Goal: Task Accomplishment & Management: Manage account settings

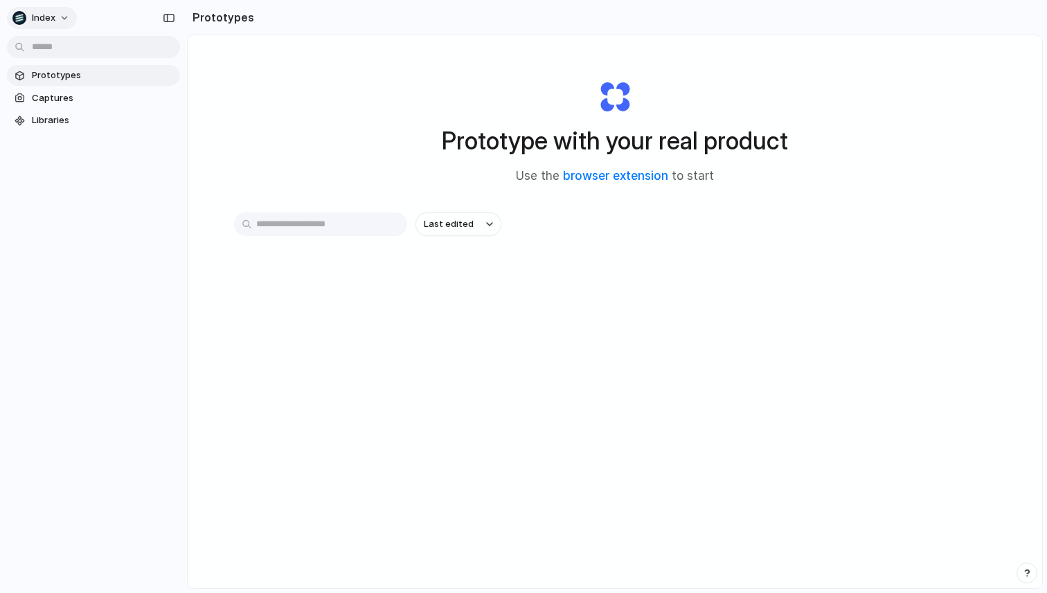
click at [51, 17] on span "Index" at bounding box center [44, 18] width 24 height 14
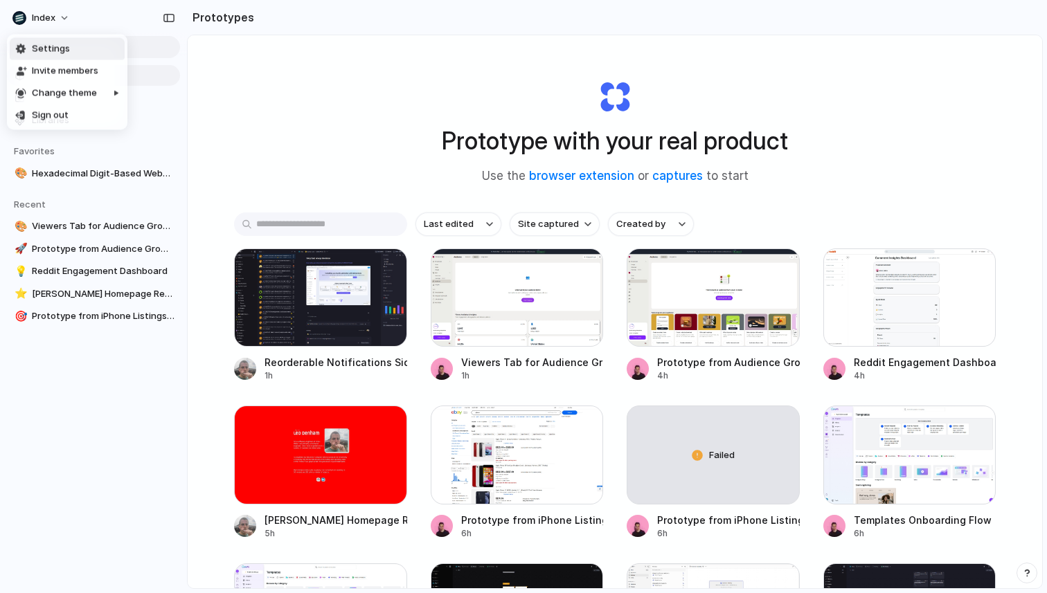
click at [60, 51] on span "Settings" at bounding box center [51, 49] width 38 height 14
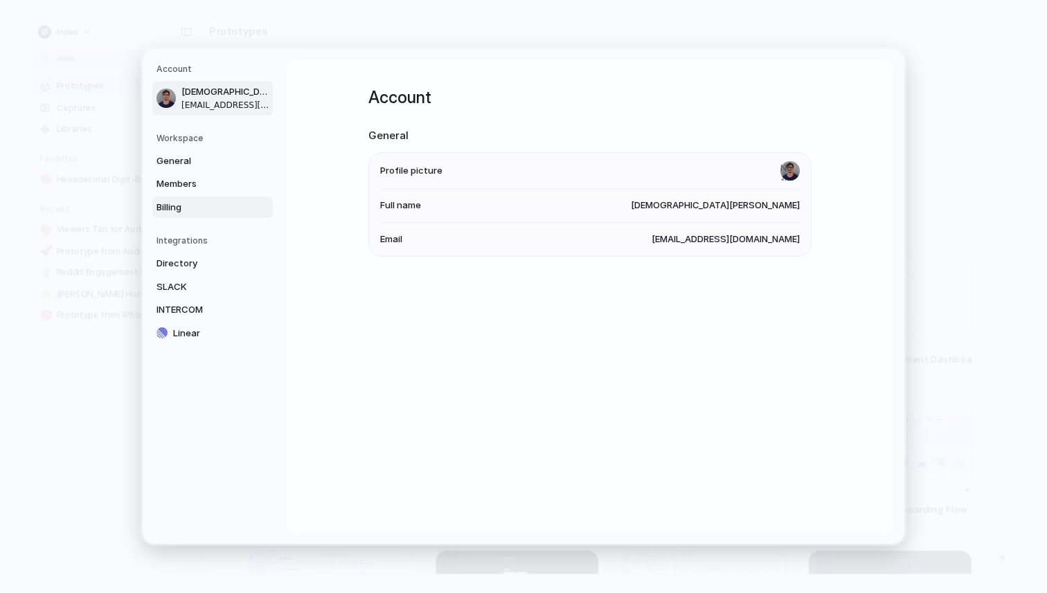
click at [185, 203] on span "Billing" at bounding box center [200, 208] width 89 height 14
